Goal: Information Seeking & Learning: Learn about a topic

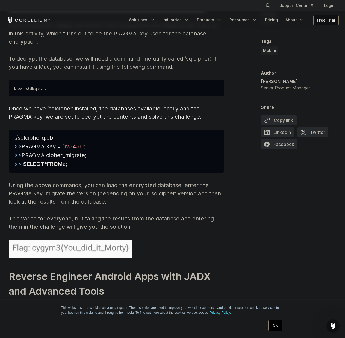
scroll to position [2483, 0]
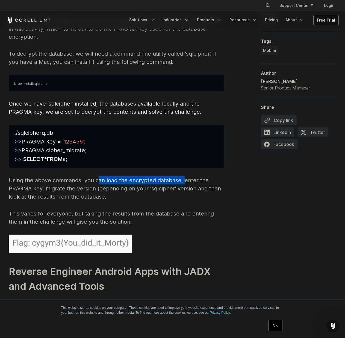
drag, startPoint x: 98, startPoint y: 172, endPoint x: 183, endPoint y: 169, distance: 85.2
click at [183, 176] on p "Using the above commands, you can load the encrypted database, enter the PRAGMA…" at bounding box center [116, 188] width 215 height 25
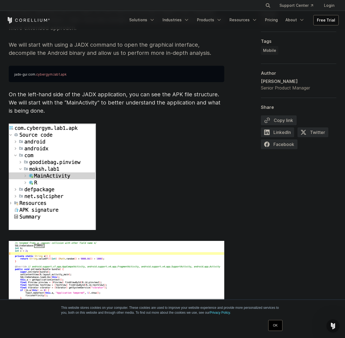
scroll to position [1440, 0]
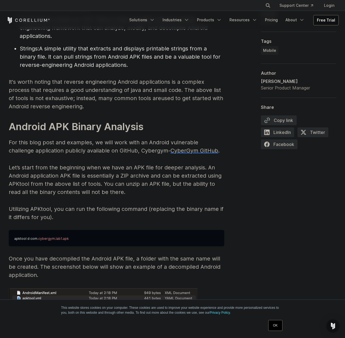
scroll to position [715, 0]
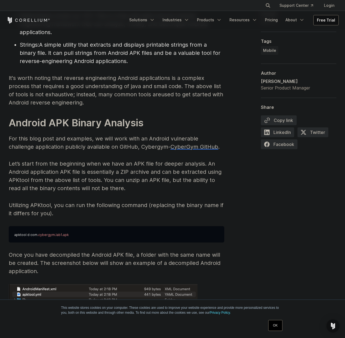
click at [55, 161] on p "Let’s start from the beginning when we have an APK file for deeper analysis. An…" at bounding box center [116, 176] width 215 height 33
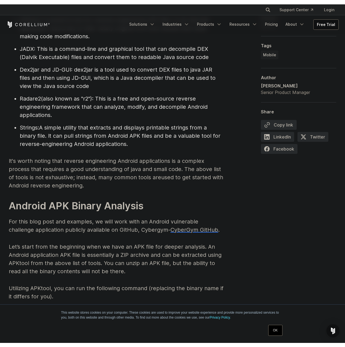
scroll to position [579, 0]
